Goal: Transaction & Acquisition: Purchase product/service

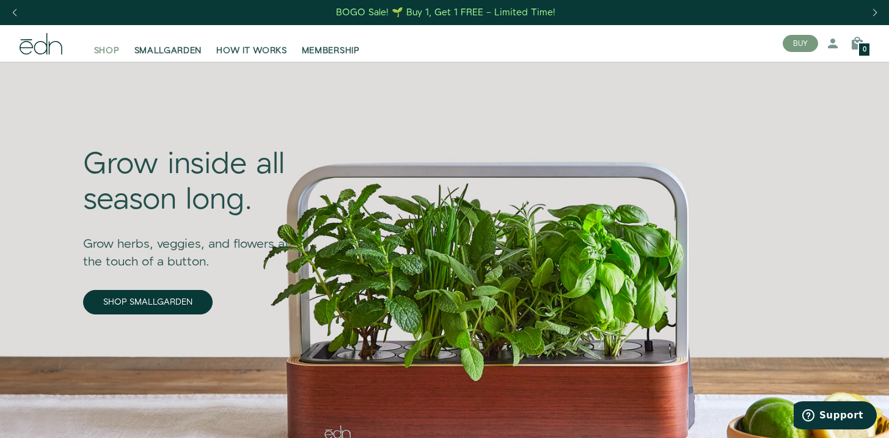
click at [100, 53] on span "SHOP" at bounding box center [107, 51] width 26 height 12
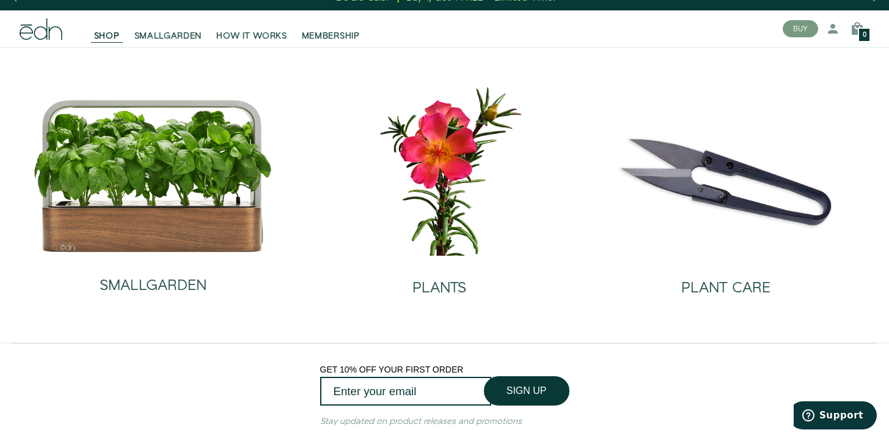
scroll to position [15, 0]
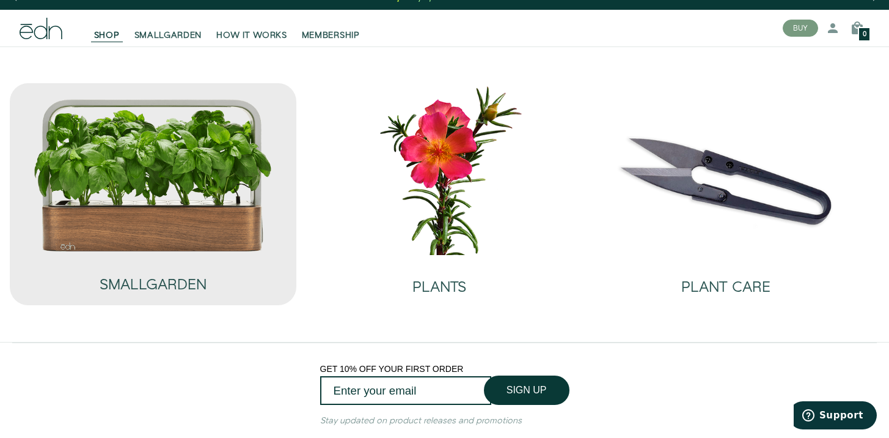
click at [135, 187] on img at bounding box center [153, 175] width 240 height 154
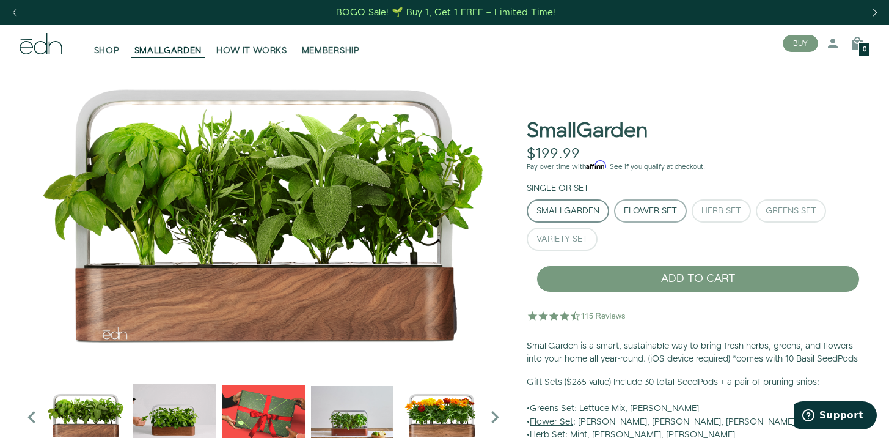
click at [642, 208] on div "Flower Set" at bounding box center [650, 211] width 53 height 9
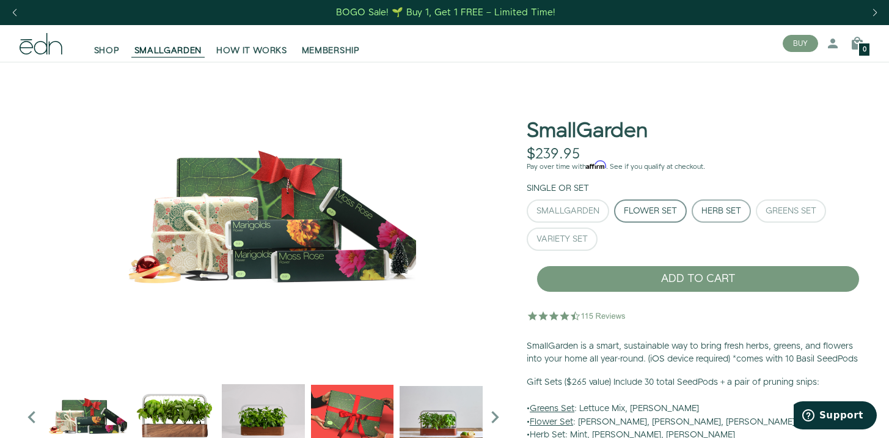
click at [719, 210] on div "Herb Set" at bounding box center [722, 211] width 40 height 9
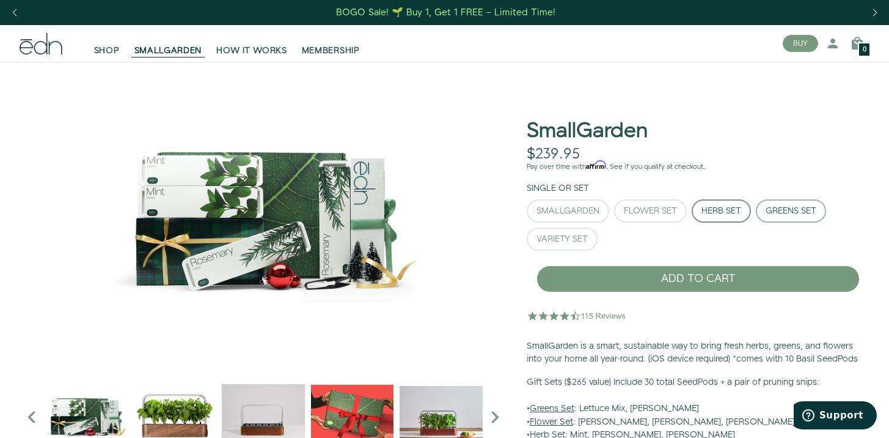
click at [783, 211] on div "Greens Set" at bounding box center [791, 211] width 51 height 9
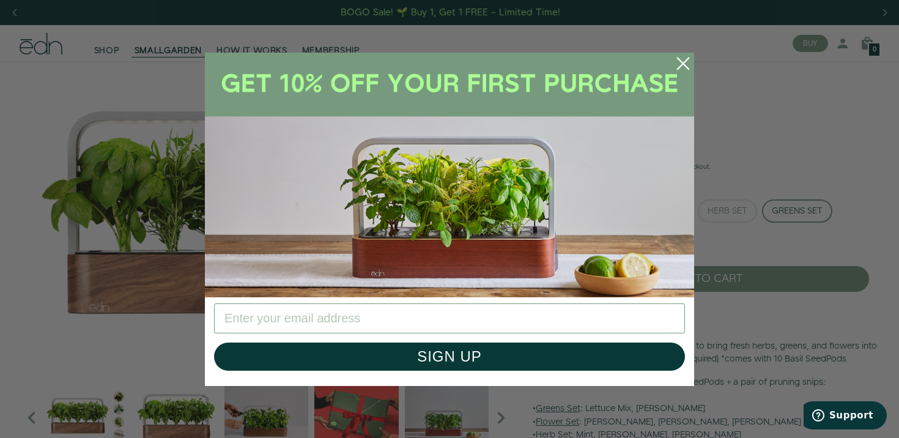
click at [685, 63] on circle "Close dialog" at bounding box center [682, 63] width 27 height 27
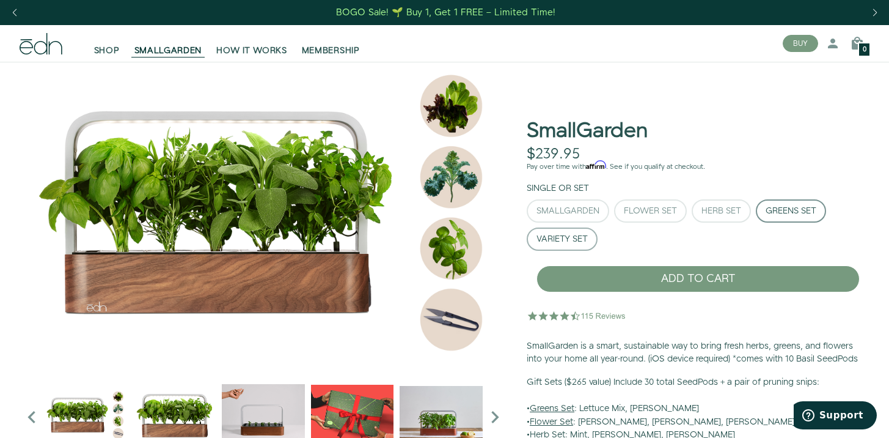
click at [547, 239] on div "Variety Set" at bounding box center [562, 239] width 51 height 9
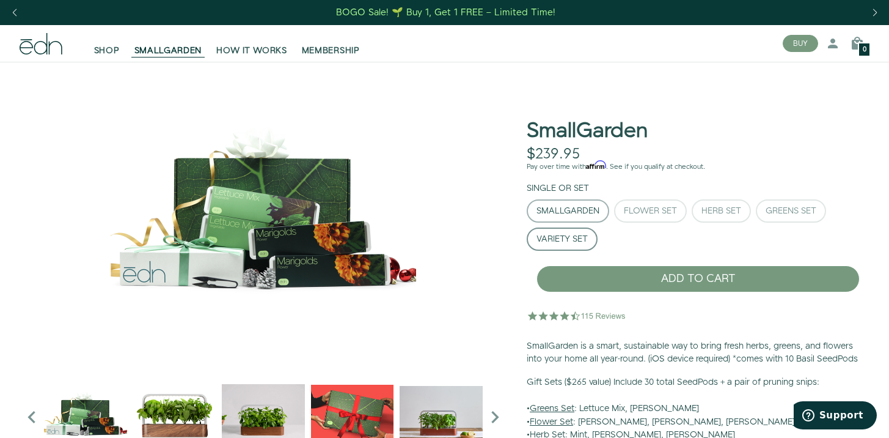
click at [551, 213] on div "SmallGarden" at bounding box center [568, 211] width 63 height 9
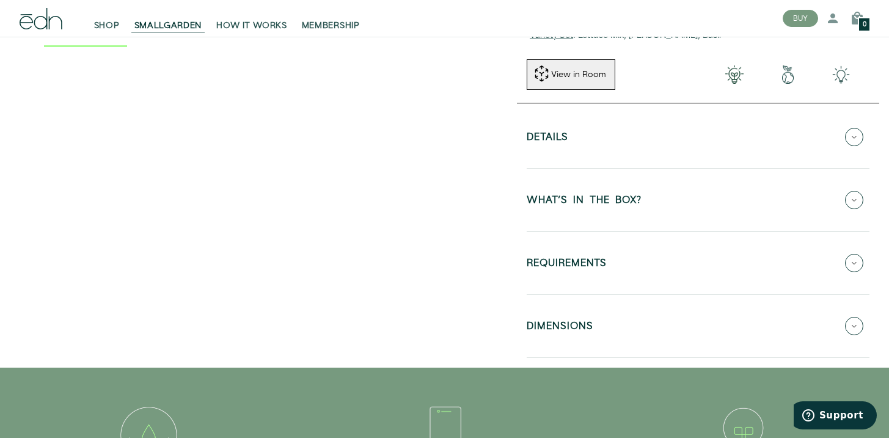
scroll to position [476, 0]
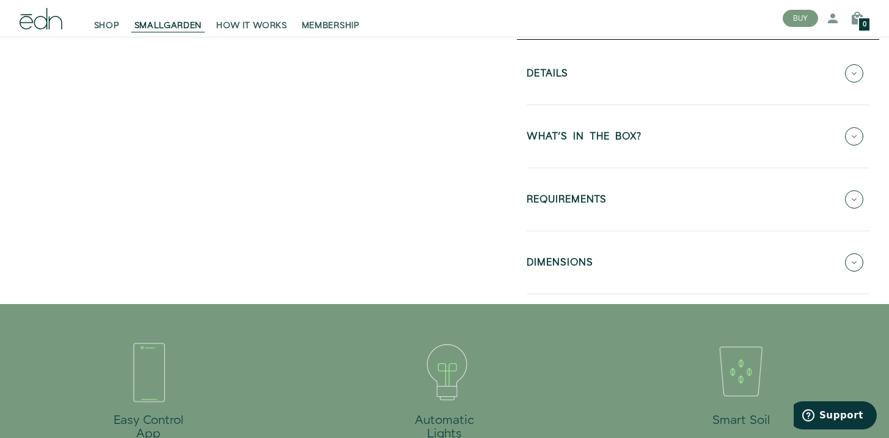
click at [853, 75] on icon at bounding box center [854, 73] width 18 height 18
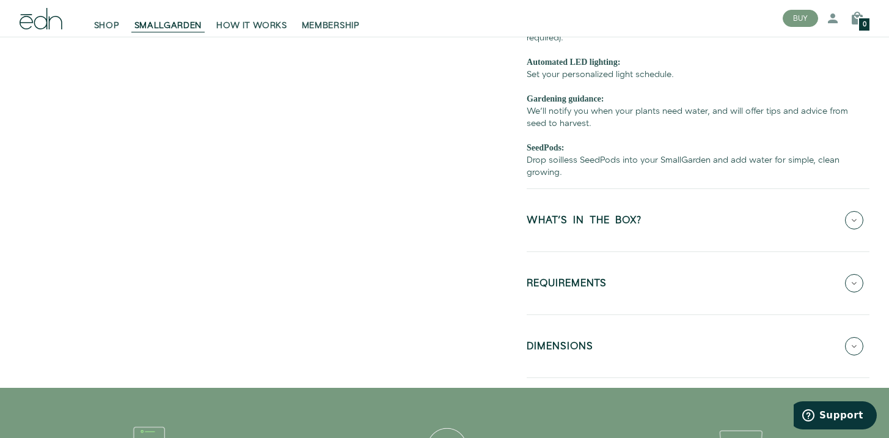
scroll to position [640, 0]
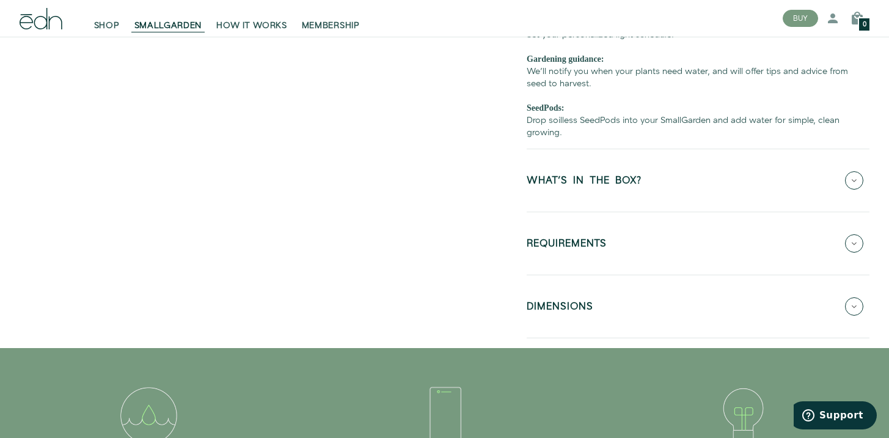
click at [856, 246] on icon at bounding box center [854, 243] width 18 height 18
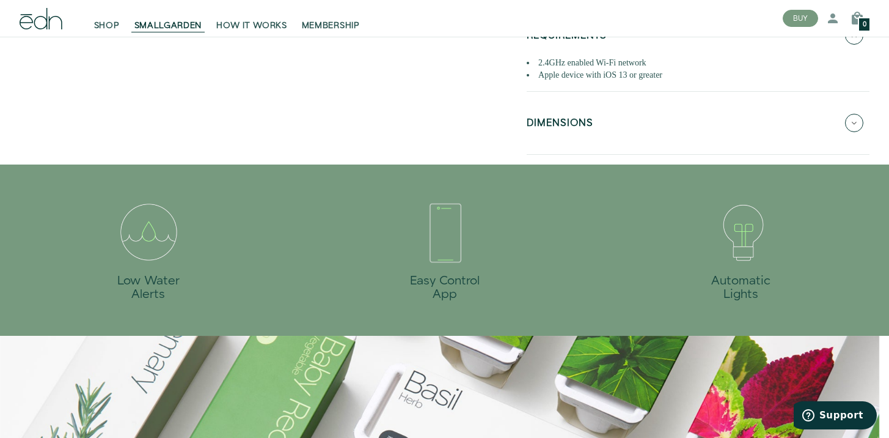
click at [851, 122] on icon at bounding box center [854, 123] width 18 height 18
